Goal: Transaction & Acquisition: Purchase product/service

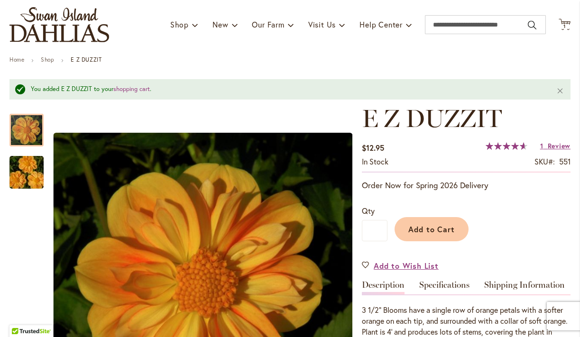
scroll to position [61, 0]
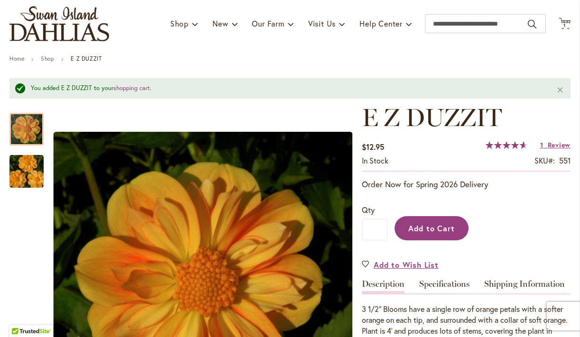
click at [443, 221] on button "Add to Cart" at bounding box center [432, 228] width 74 height 24
click at [565, 26] on img at bounding box center [565, 25] width 11 height 11
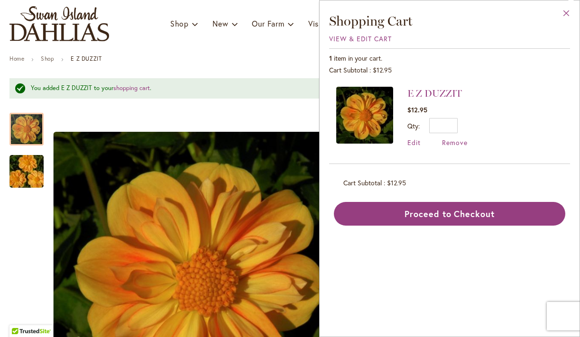
click at [563, 16] on button "Close" at bounding box center [567, 15] width 26 height 30
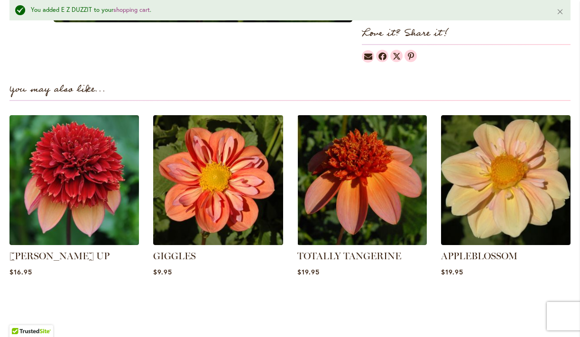
scroll to position [644, 0]
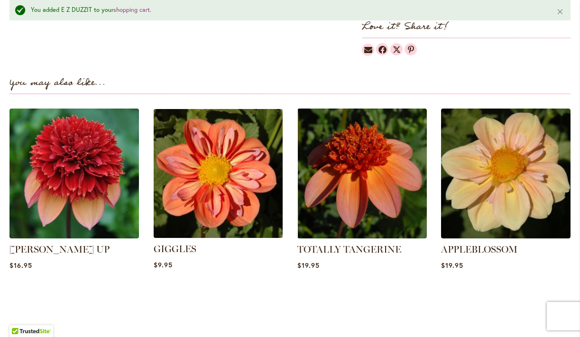
click at [260, 183] on img at bounding box center [217, 173] width 135 height 135
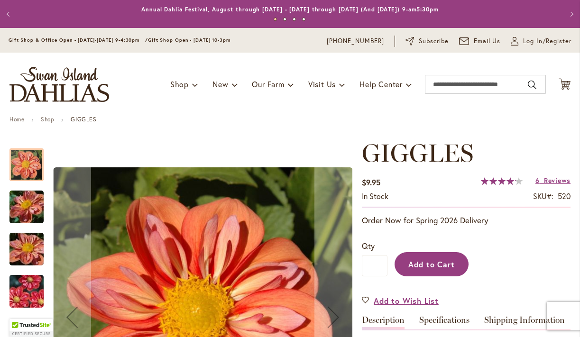
click at [446, 260] on span "Add to Cart" at bounding box center [431, 265] width 47 height 10
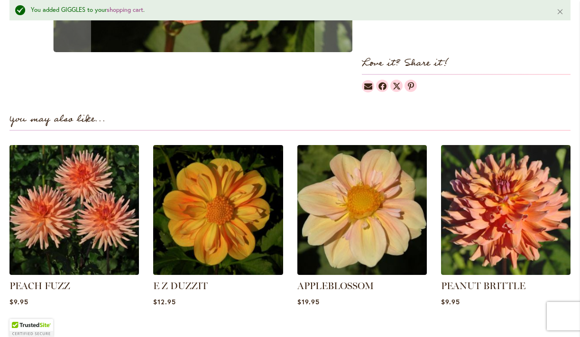
scroll to position [595, 0]
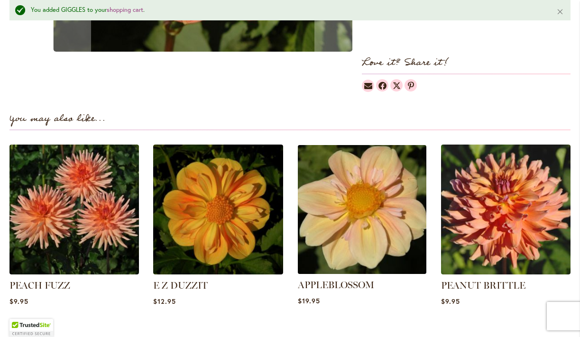
click at [352, 229] on img at bounding box center [362, 209] width 135 height 135
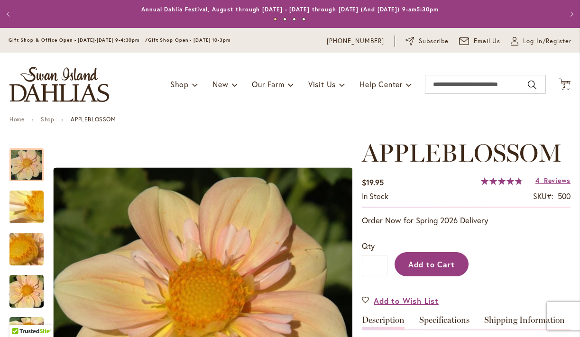
click at [434, 265] on span "Add to Cart" at bounding box center [431, 265] width 47 height 10
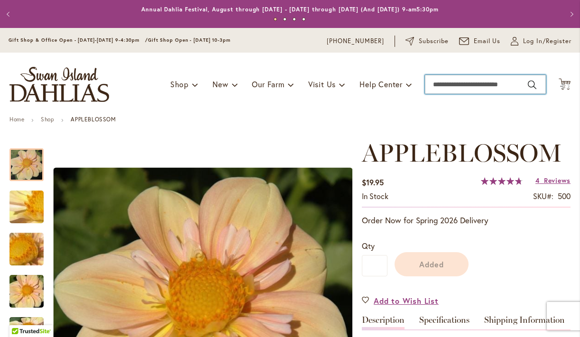
click at [454, 84] on input "Search" at bounding box center [485, 84] width 121 height 19
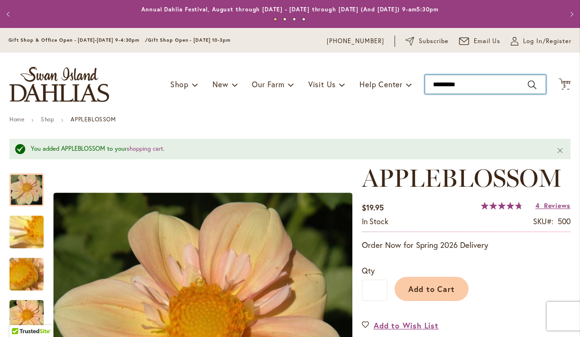
type input "**********"
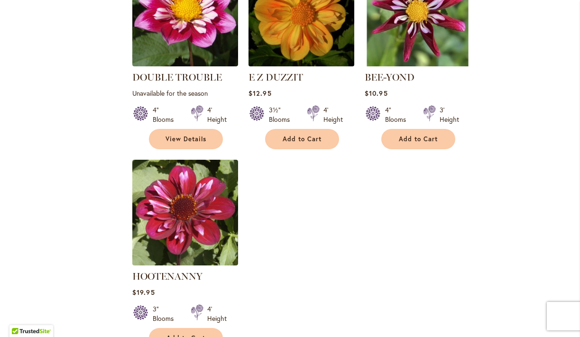
scroll to position [1133, 0]
